Goal: Find specific page/section: Find specific page/section

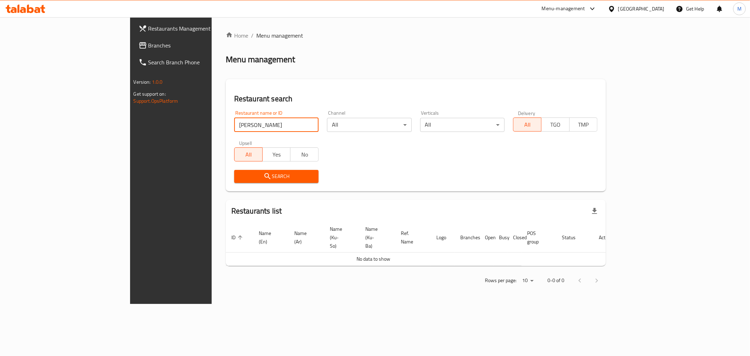
click button "Search" at bounding box center [276, 176] width 84 height 13
type input "ش"
type input "[PERSON_NAME]"
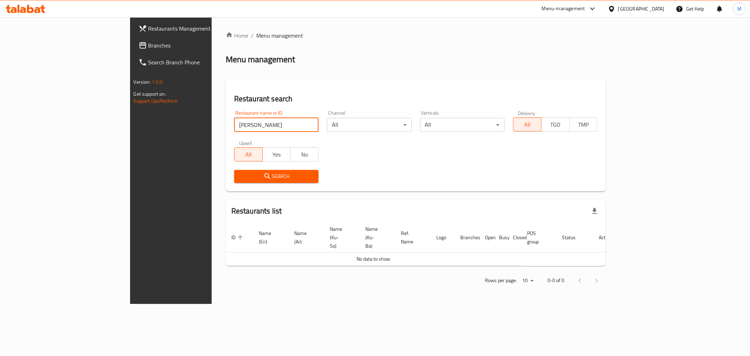
click button "Search" at bounding box center [276, 176] width 84 height 13
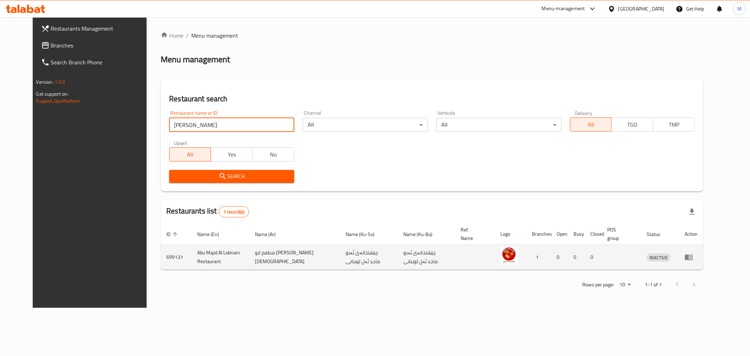
click at [215, 248] on td "Abu Majid Al Lobnani Restaurant" at bounding box center [221, 257] width 58 height 25
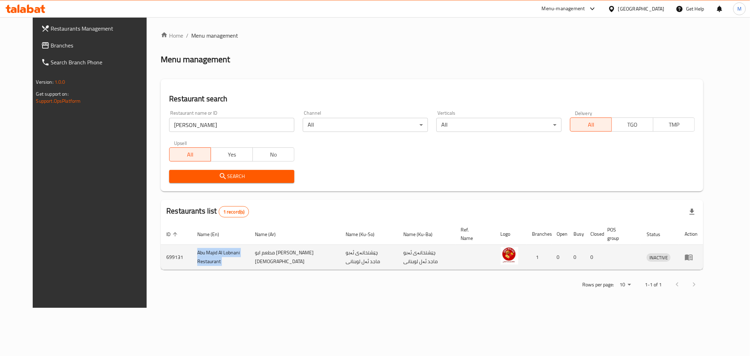
click at [215, 248] on td "Abu Majid Al Lobnani Restaurant" at bounding box center [221, 257] width 58 height 25
copy td "Abu Majid Al Lobnani Restaurant"
